Goal: Task Accomplishment & Management: Use online tool/utility

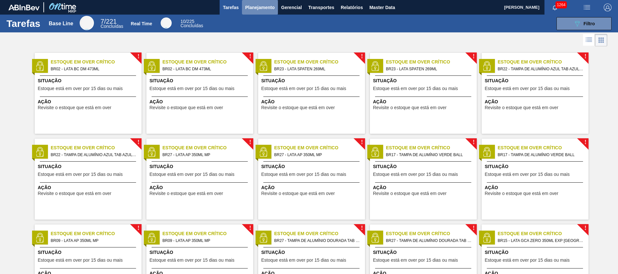
click at [275, 3] on button "Planejamento" at bounding box center [260, 7] width 36 height 15
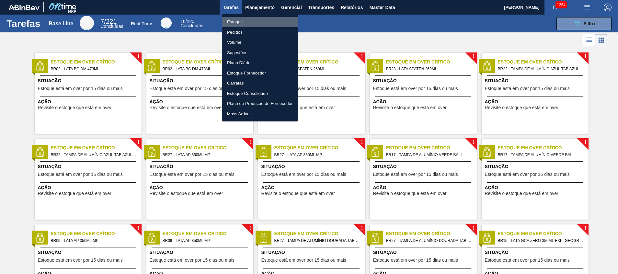
click at [278, 23] on li "Estoque" at bounding box center [260, 22] width 76 height 10
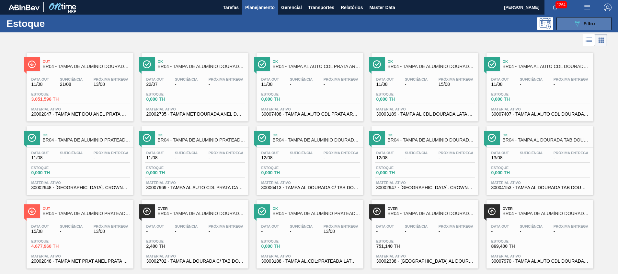
click at [567, 26] on button "089F7B8B-B2A5-4AFE-B5C0-19BA573D28AC Filtro" at bounding box center [584, 23] width 55 height 13
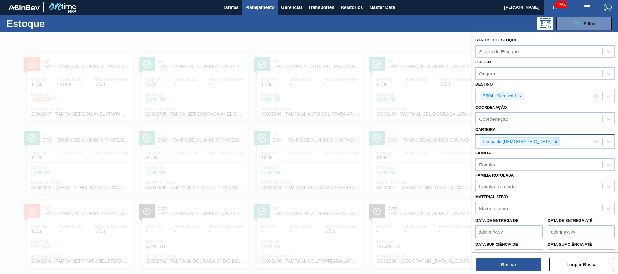
click at [553, 138] on div at bounding box center [556, 142] width 7 height 8
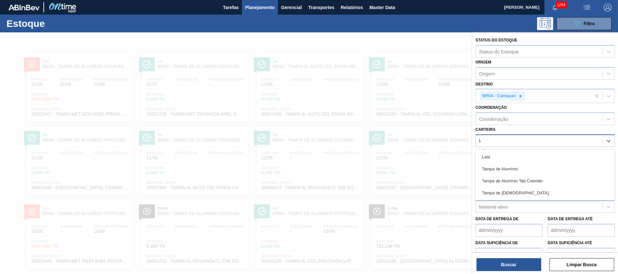
type input "lata"
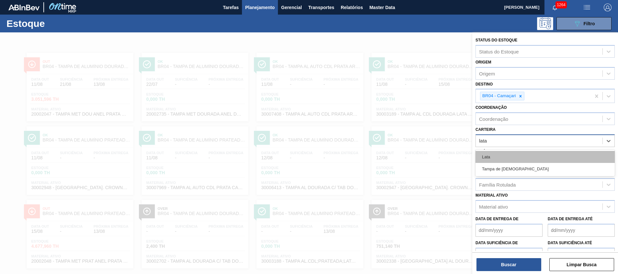
click at [527, 153] on div "Lata" at bounding box center [545, 157] width 139 height 12
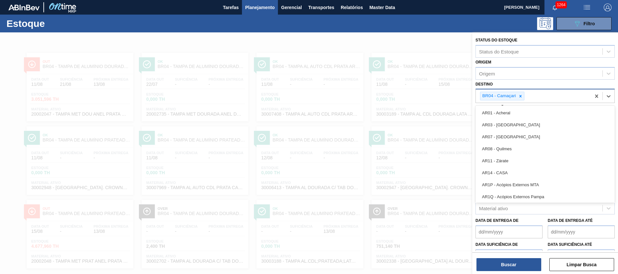
click at [533, 98] on div "BR04 - Camaçari" at bounding box center [533, 95] width 115 height 13
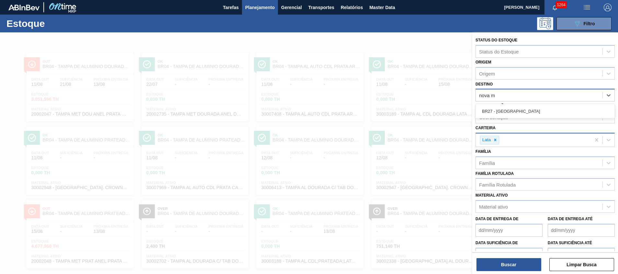
type input "nova mi"
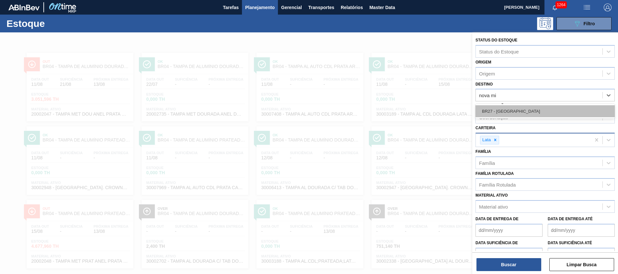
click at [543, 112] on div "BR27 - [GEOGRAPHIC_DATA]" at bounding box center [545, 111] width 139 height 12
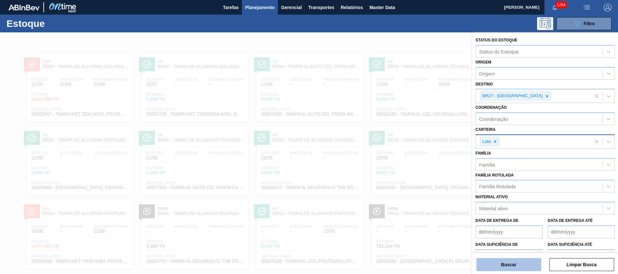
click at [497, 263] on button "Buscar" at bounding box center [509, 264] width 65 height 13
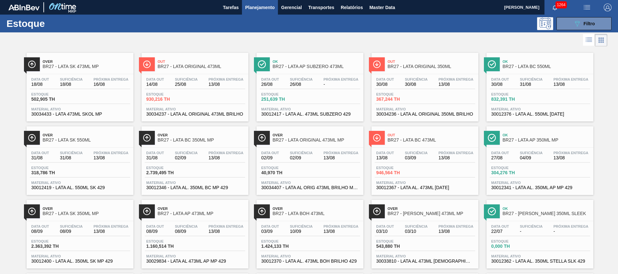
scroll to position [224, 0]
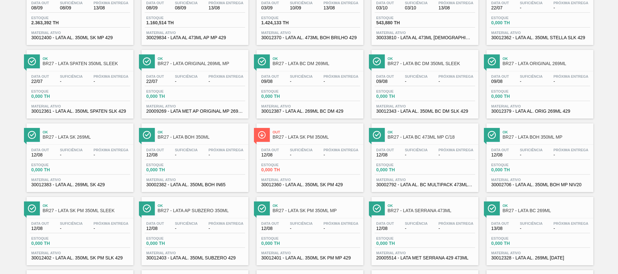
click at [406, 143] on div "Ok BR27 - LATA BC 473ML MP C/18 Data out 12/08 Suficiência - Próxima Entrega - …" at bounding box center [425, 157] width 107 height 69
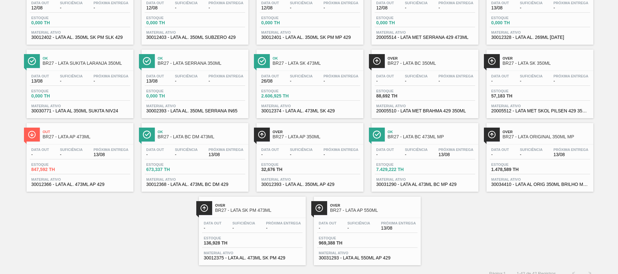
click at [397, 141] on div "Ok BR27 - LATA BC 473ML MP" at bounding box center [431, 134] width 87 height 15
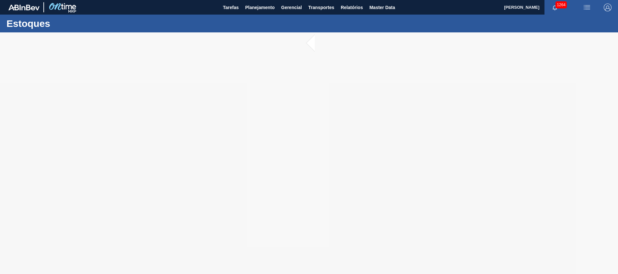
click at [397, 141] on div at bounding box center [309, 153] width 618 height 242
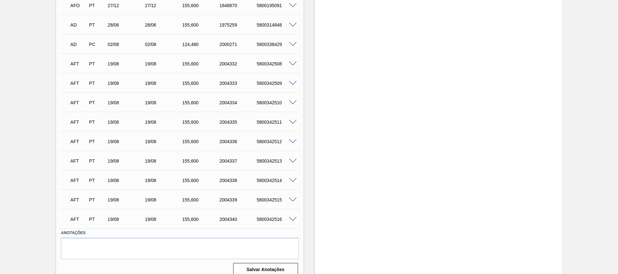
scroll to position [568, 0]
click at [292, 160] on span at bounding box center [293, 162] width 8 height 5
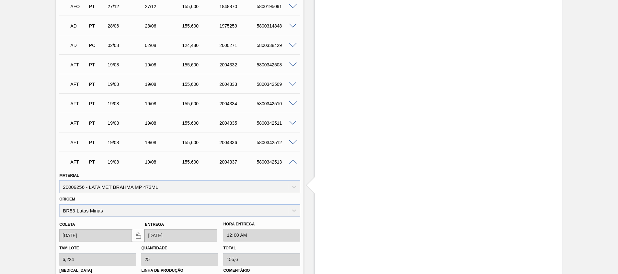
click at [292, 160] on span at bounding box center [293, 162] width 8 height 5
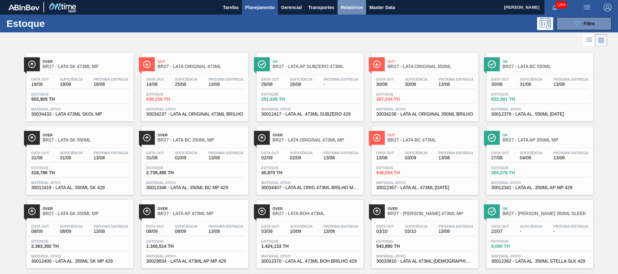
click at [349, 5] on span "Relatórios" at bounding box center [352, 8] width 22 height 8
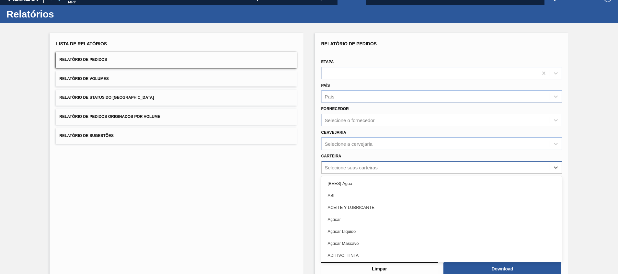
scroll to position [11, 0]
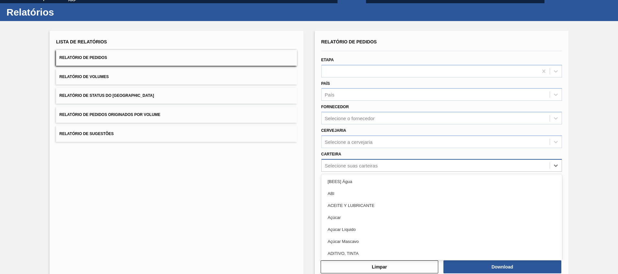
click at [436, 171] on div "Selecione suas carteiras" at bounding box center [441, 165] width 241 height 13
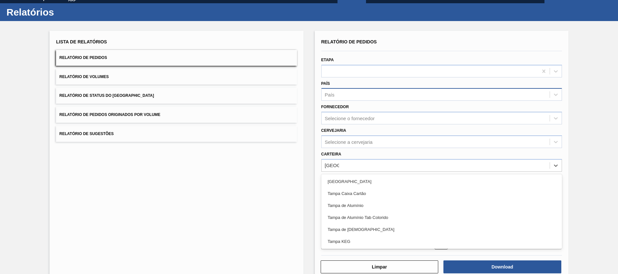
scroll to position [0, 0]
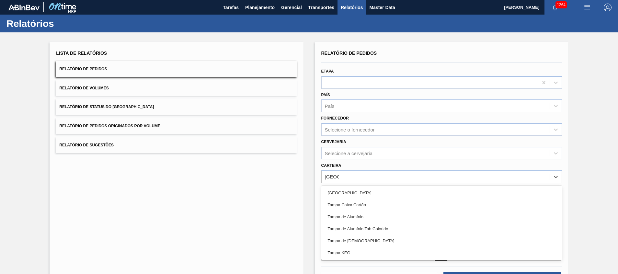
type input "tampa"
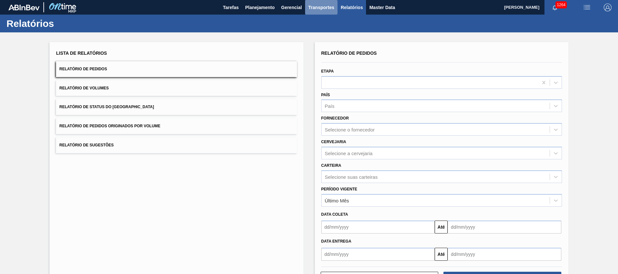
drag, startPoint x: 325, startPoint y: 15, endPoint x: 322, endPoint y: 10, distance: 6.0
click at [322, 10] on span "Transportes" at bounding box center [321, 8] width 26 height 8
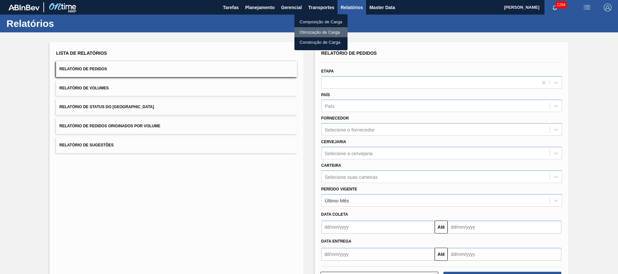
click at [317, 33] on li "Otimização de Carga" at bounding box center [320, 32] width 53 height 10
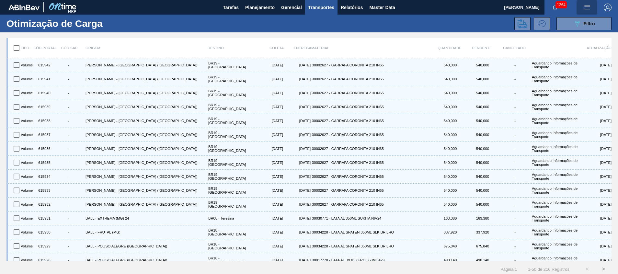
click at [583, 11] on img "button" at bounding box center [587, 8] width 8 height 8
click at [574, 24] on li "Upload de Volumes" at bounding box center [585, 23] width 56 height 12
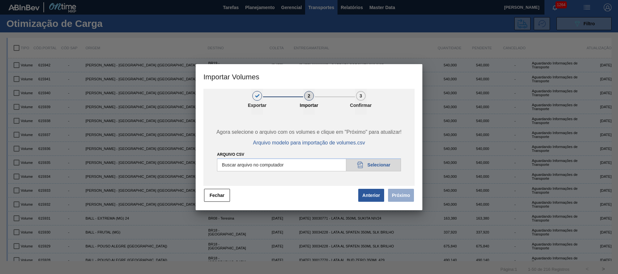
click at [372, 162] on input "Arquivo csv" at bounding box center [309, 164] width 184 height 13
type input "C:\fakepath\Template Subida.csv"
click at [390, 197] on button "Próximo" at bounding box center [401, 195] width 26 height 13
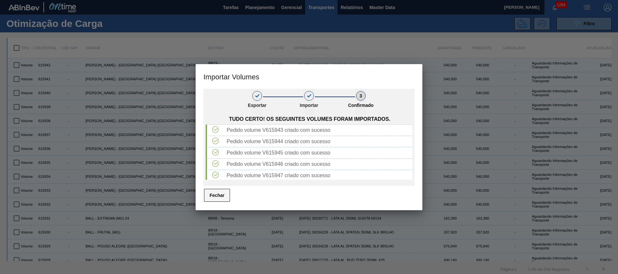
click at [228, 193] on button "Fechar" at bounding box center [217, 195] width 26 height 13
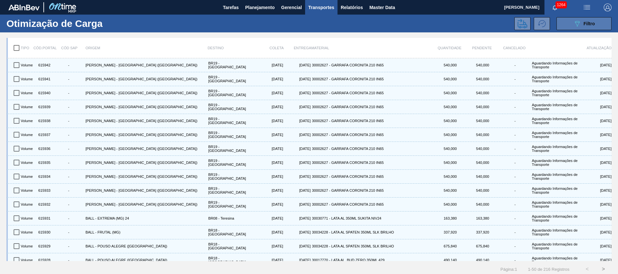
click at [564, 25] on button "089F7B8B-B2A5-4AFE-B5C0-19BA573D28AC Filtro" at bounding box center [584, 23] width 55 height 13
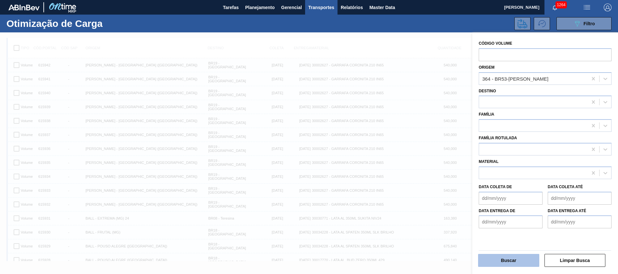
click at [509, 266] on button "Buscar" at bounding box center [508, 260] width 61 height 13
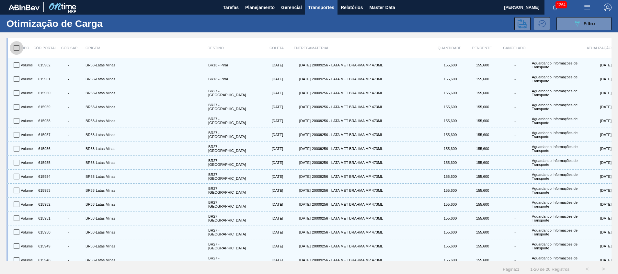
click at [17, 46] on input "checkbox" at bounding box center [17, 48] width 14 height 14
checkbox input "true"
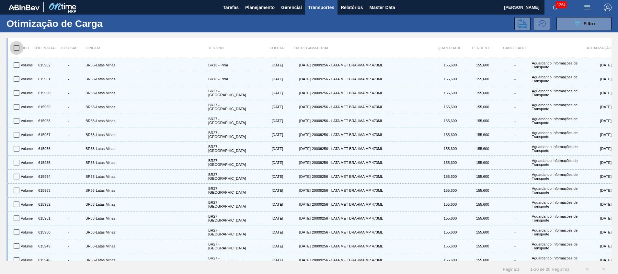
checkbox input "true"
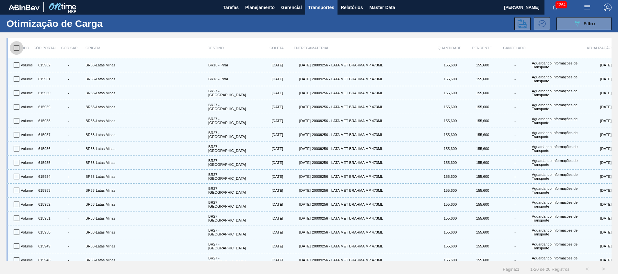
checkbox input "true"
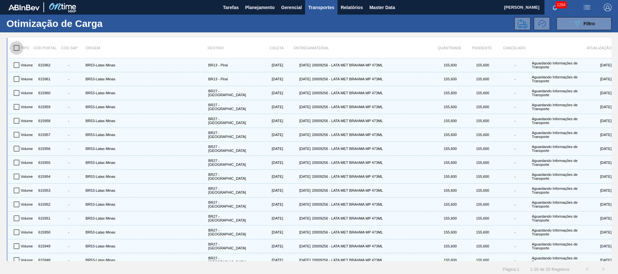
checkbox input "true"
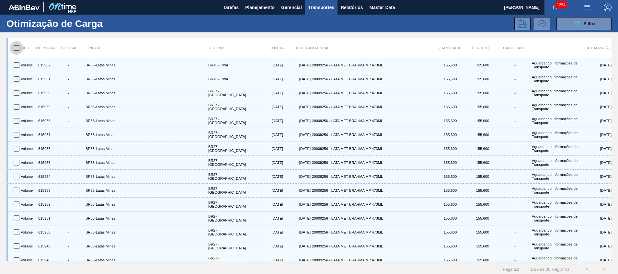
checkbox input "true"
click at [520, 27] on icon at bounding box center [523, 23] width 10 height 9
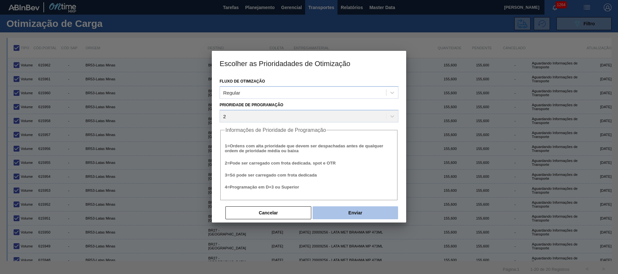
click at [352, 213] on button "Enviar" at bounding box center [356, 212] width 86 height 13
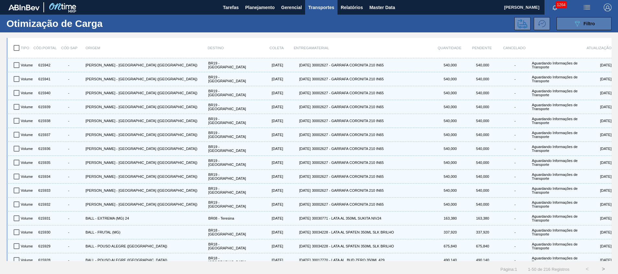
click at [577, 20] on icon "089F7B8B-B2A5-4AFE-B5C0-19BA573D28AC" at bounding box center [577, 24] width 8 height 8
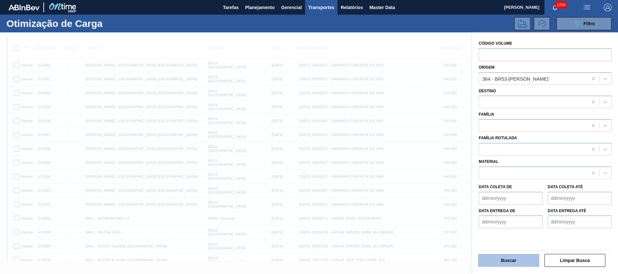
click at [507, 258] on button "Buscar" at bounding box center [508, 260] width 61 height 13
